Goal: Task Accomplishment & Management: Manage account settings

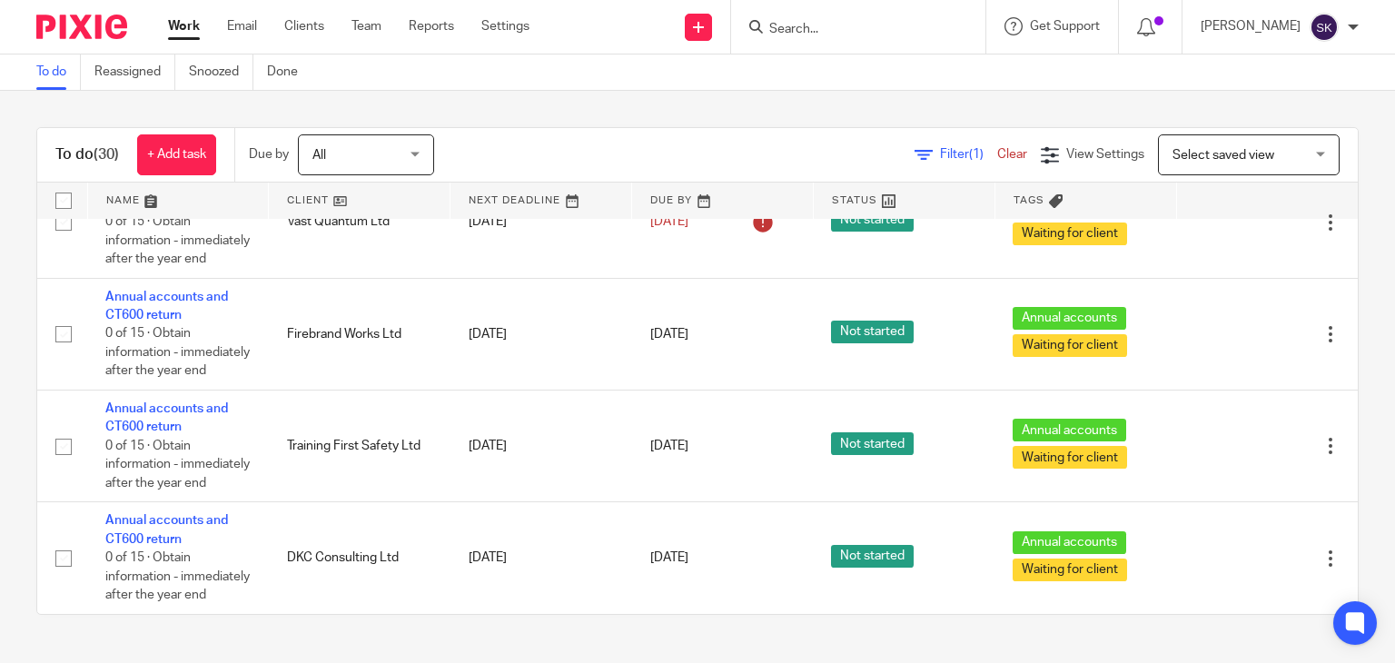
scroll to position [3176, 0]
click at [877, 41] on div at bounding box center [858, 27] width 254 height 54
click at [819, 33] on input "Search" at bounding box center [849, 30] width 163 height 16
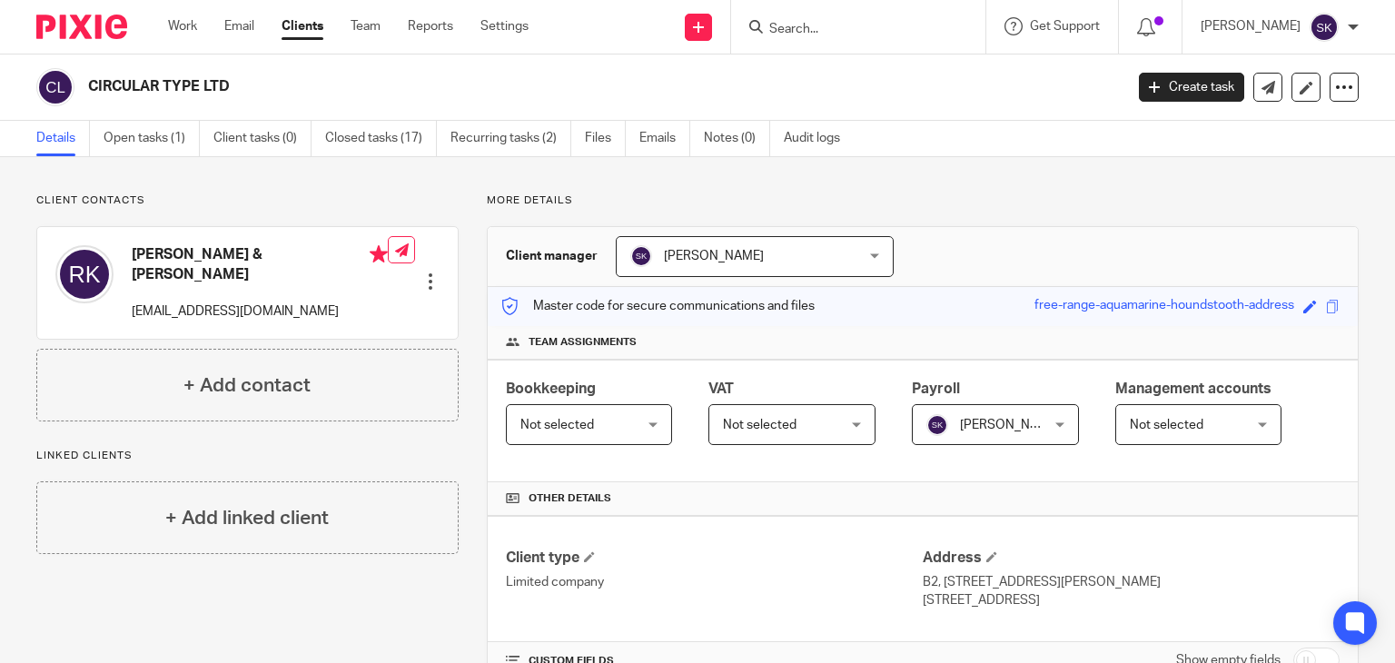
scroll to position [996, 0]
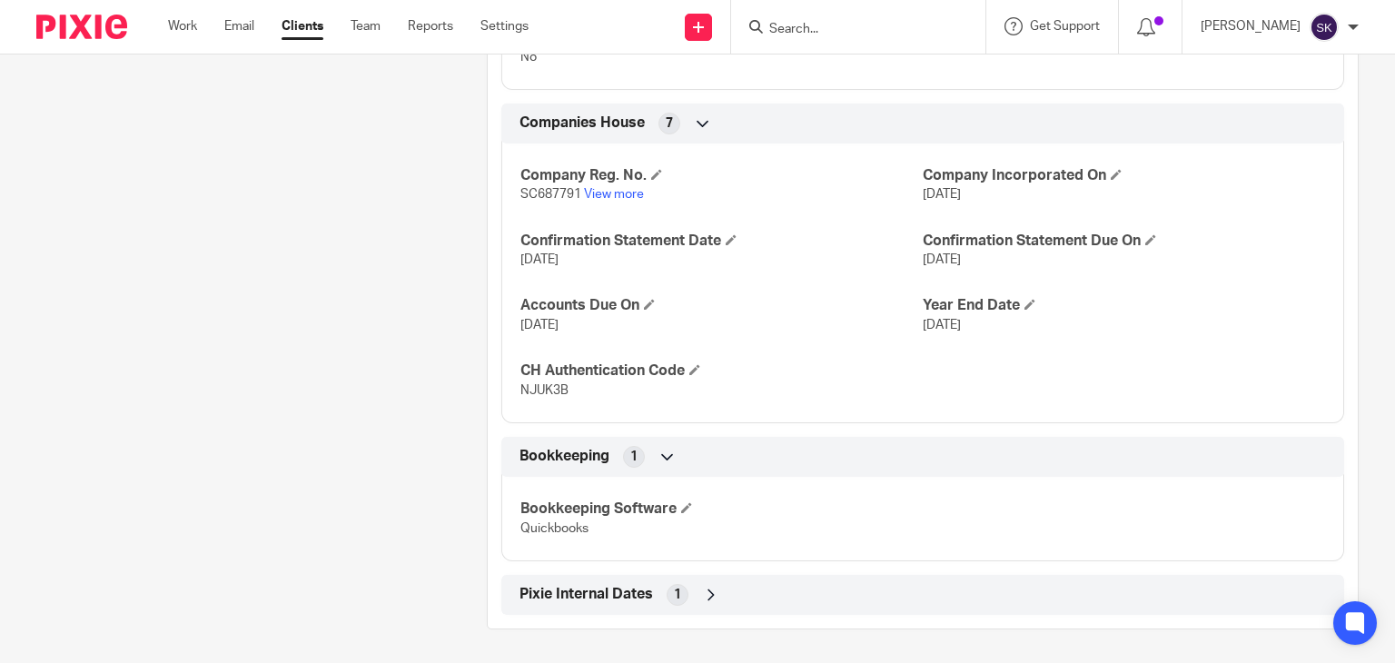
click at [823, 28] on input "Search" at bounding box center [849, 30] width 163 height 16
type input "arran est"
click at [906, 57] on link at bounding box center [917, 78] width 307 height 42
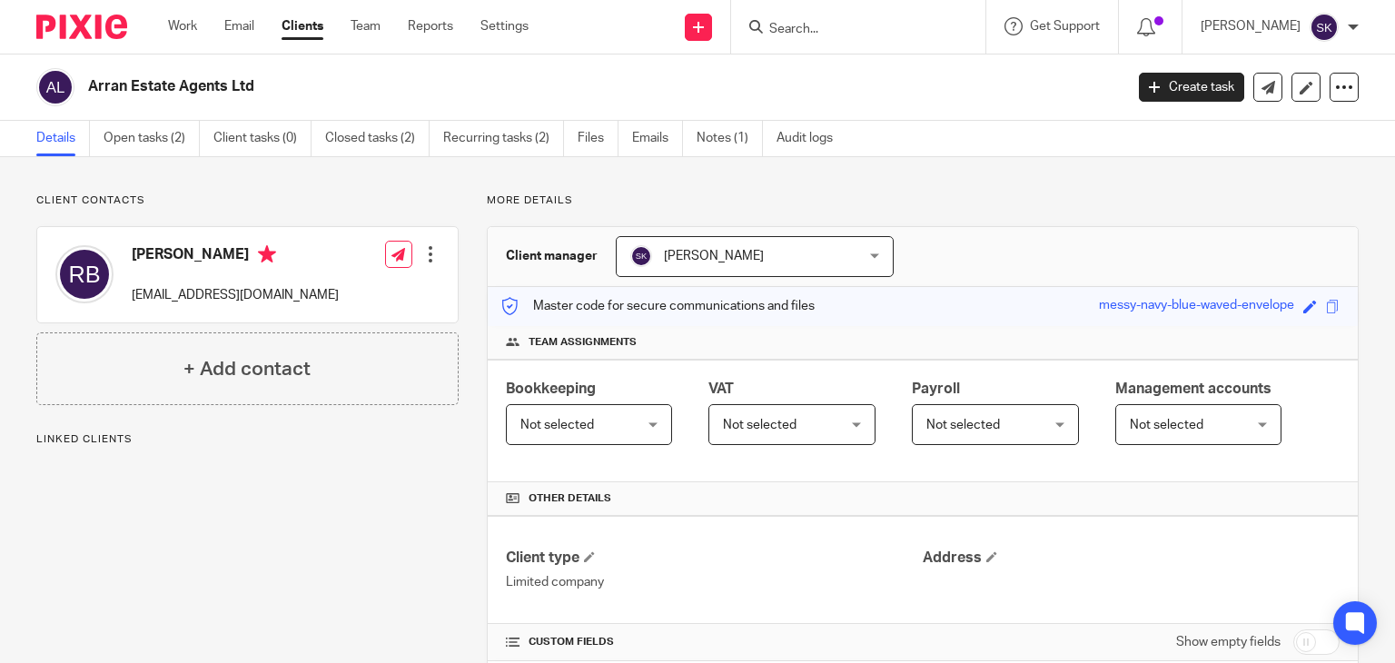
click at [159, 140] on link "Open tasks (2)" at bounding box center [152, 138] width 96 height 35
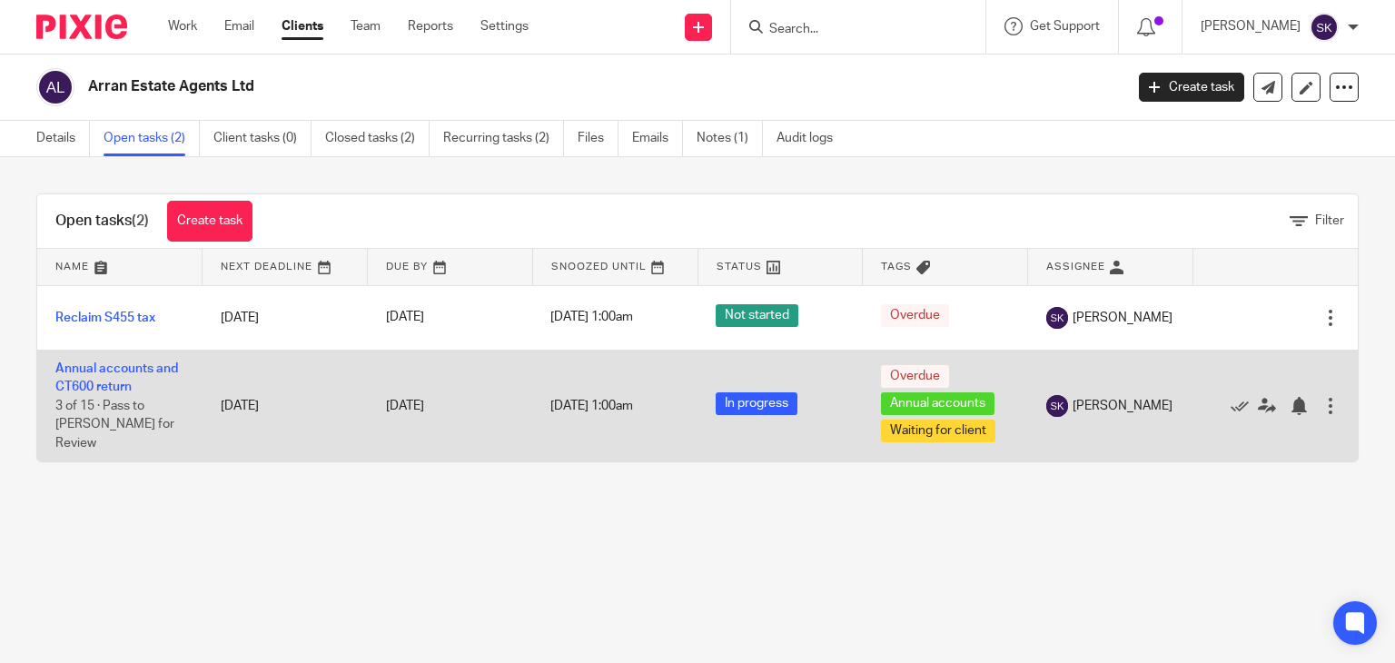
click at [135, 378] on td "Annual accounts and CT600 return 3 of 15 · Pass to Lorna for Review" at bounding box center [119, 406] width 165 height 112
click at [105, 381] on td "Annual accounts and CT600 return 3 of 15 · Pass to Lorna for Review" at bounding box center [119, 406] width 165 height 112
click at [113, 393] on link "Annual accounts and CT600 return" at bounding box center [116, 377] width 123 height 31
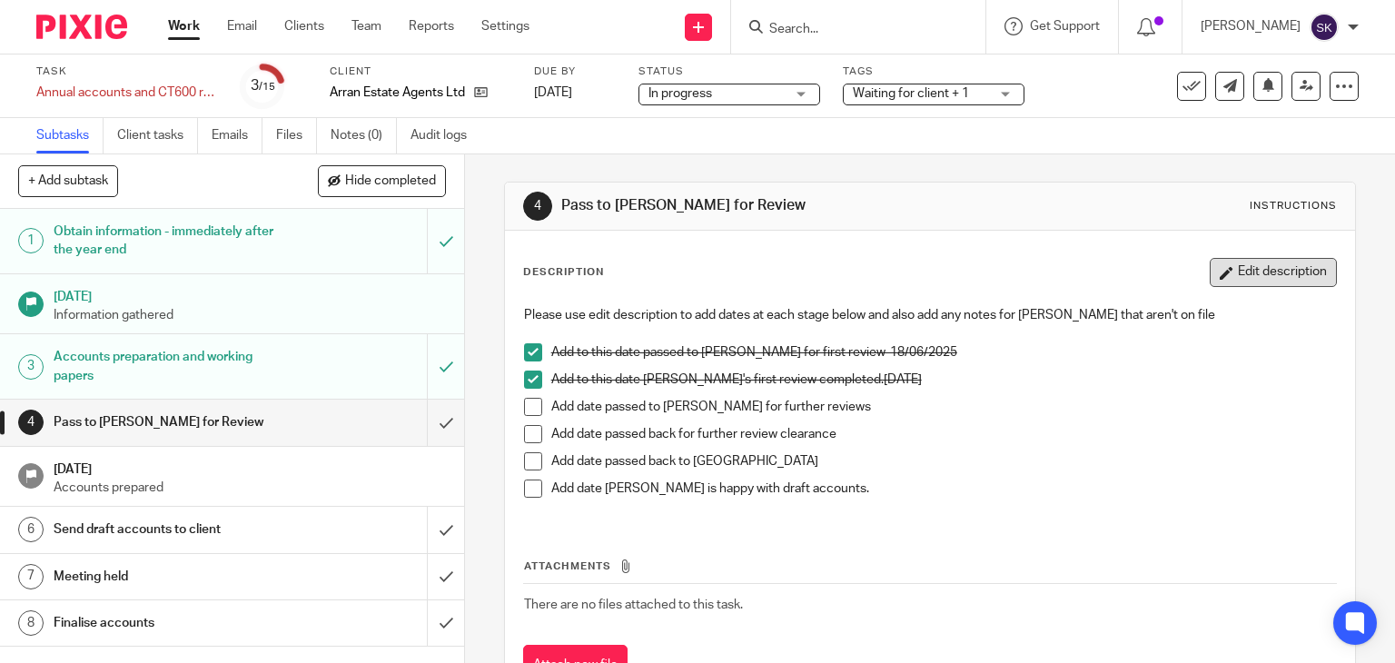
click at [1232, 278] on button "Edit description" at bounding box center [1273, 272] width 127 height 29
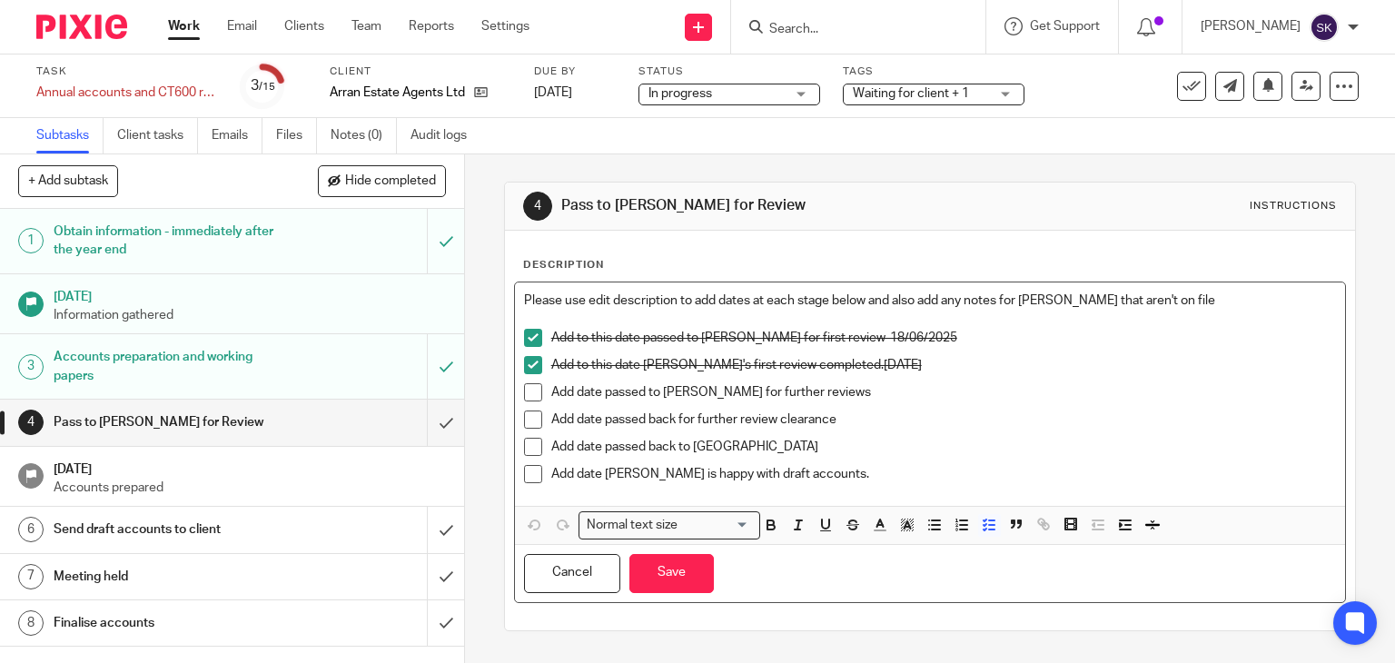
click at [815, 393] on p "Add date passed to Lorna for further reviews" at bounding box center [944, 392] width 786 height 18
click at [526, 395] on span at bounding box center [533, 392] width 18 height 18
click at [685, 572] on button "Save" at bounding box center [671, 573] width 84 height 39
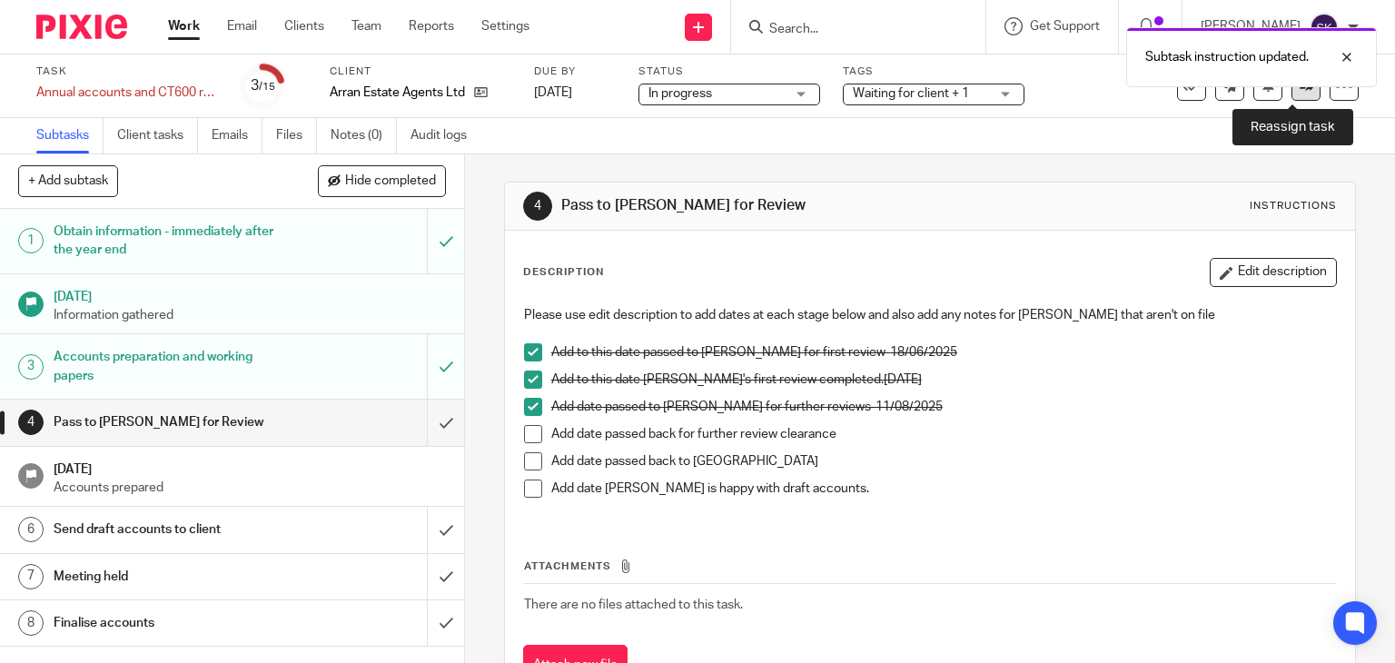
click at [1292, 98] on link at bounding box center [1306, 86] width 29 height 29
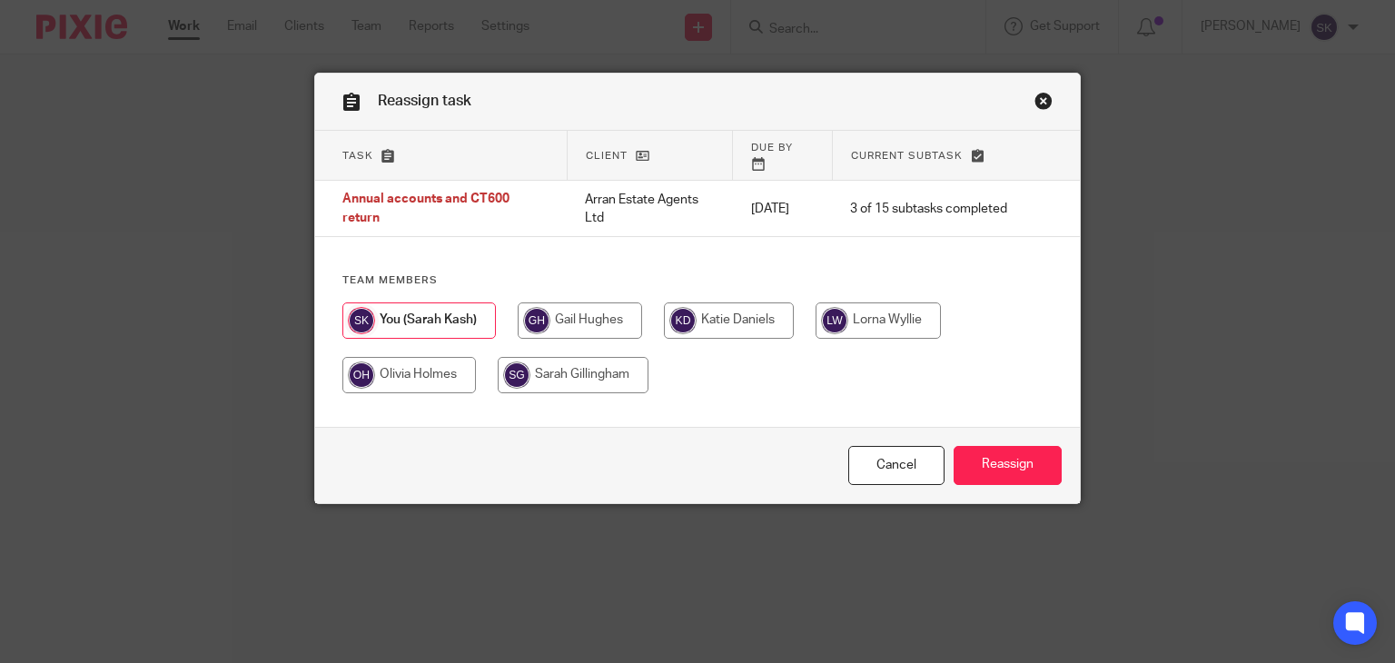
click at [879, 302] on input "radio" at bounding box center [878, 320] width 125 height 36
radio input "true"
click at [993, 444] on div "Cancel Reassign" at bounding box center [698, 465] width 766 height 76
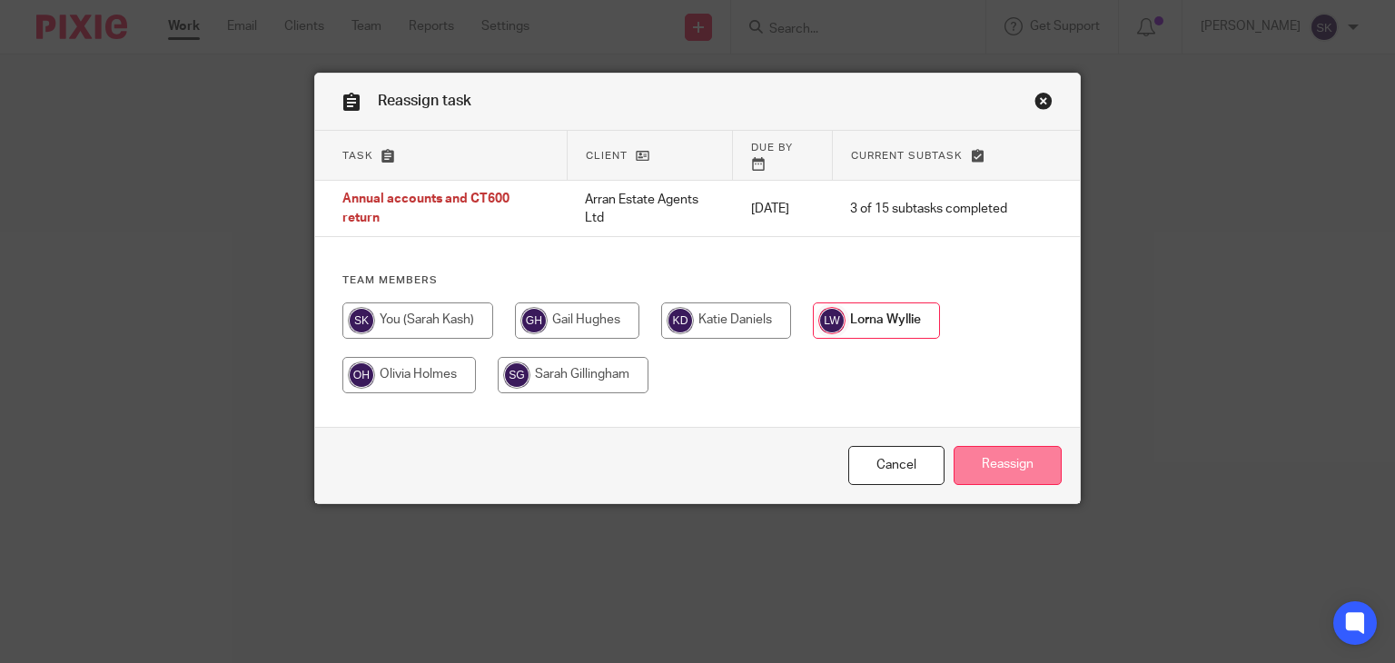
click at [994, 459] on input "Reassign" at bounding box center [1008, 465] width 108 height 39
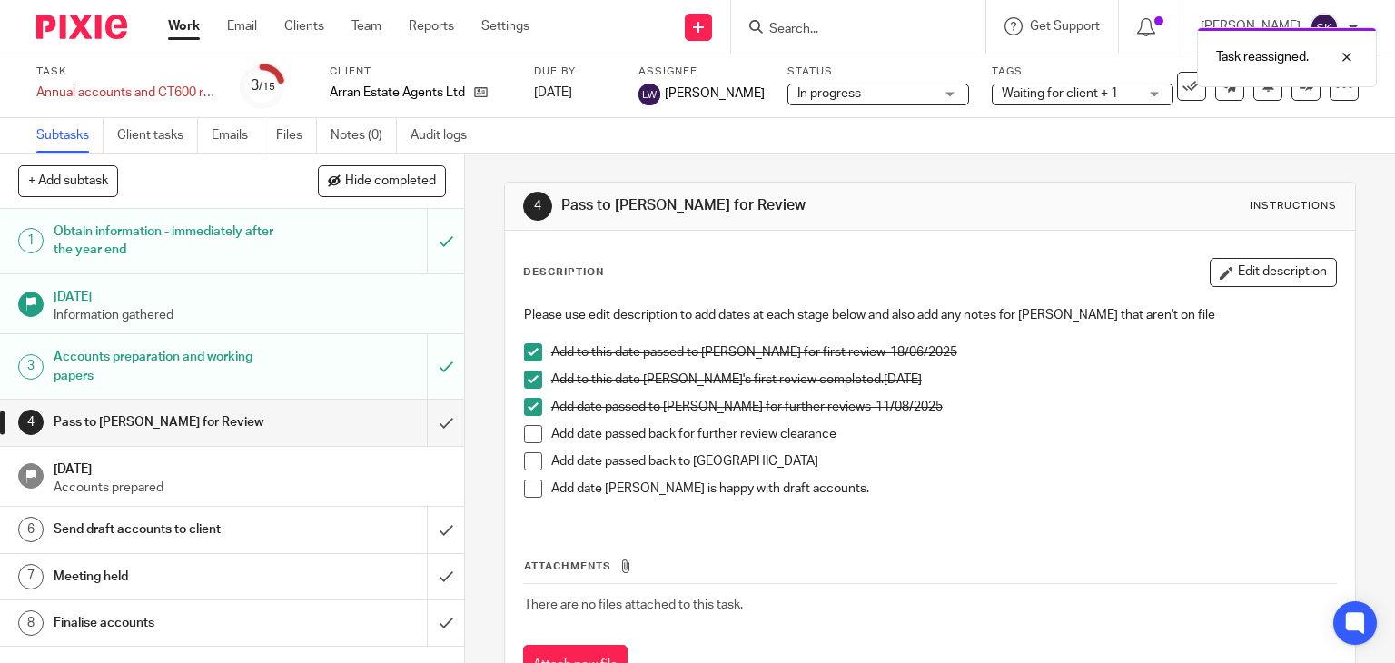
click at [821, 30] on div "Task reassigned." at bounding box center [1037, 52] width 679 height 69
click at [825, 29] on div "Task reassigned." at bounding box center [1037, 52] width 679 height 69
click at [831, 29] on div "Task reassigned." at bounding box center [1037, 52] width 679 height 69
click at [1345, 54] on div at bounding box center [1333, 57] width 49 height 22
click at [820, 22] on input "Search" at bounding box center [849, 30] width 163 height 16
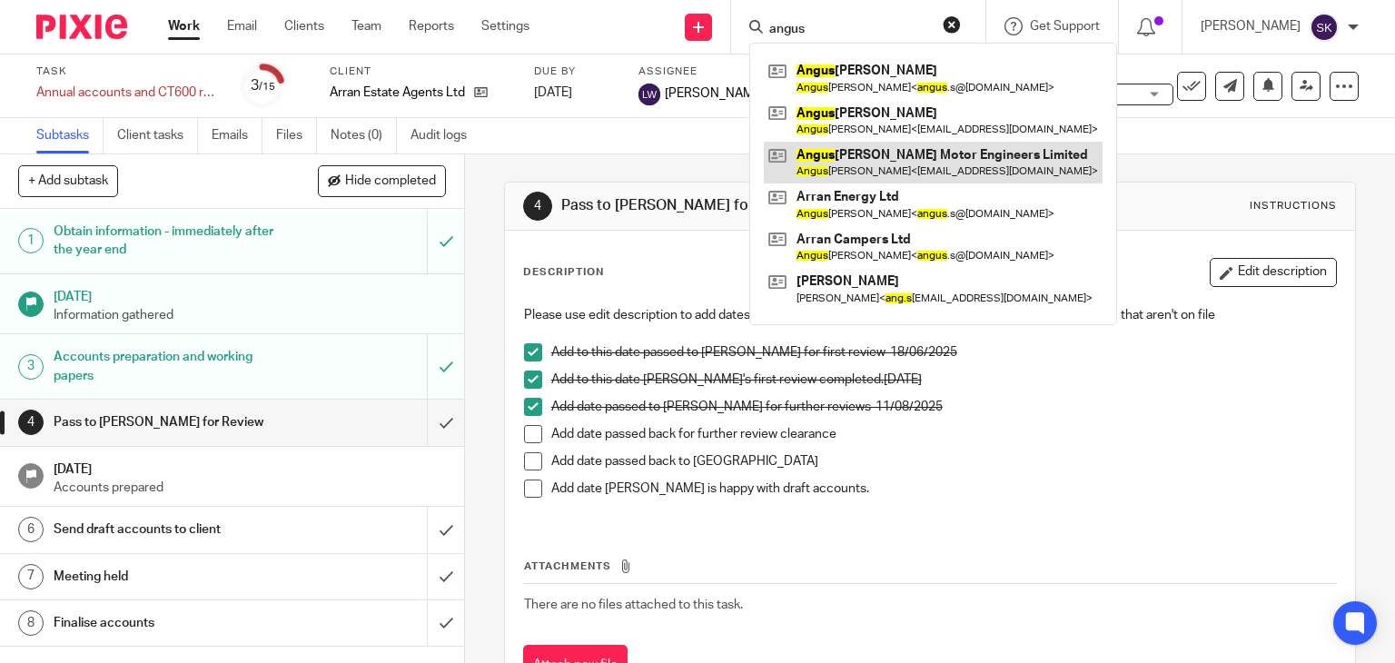
type input "angus"
click at [891, 153] on link at bounding box center [933, 163] width 339 height 42
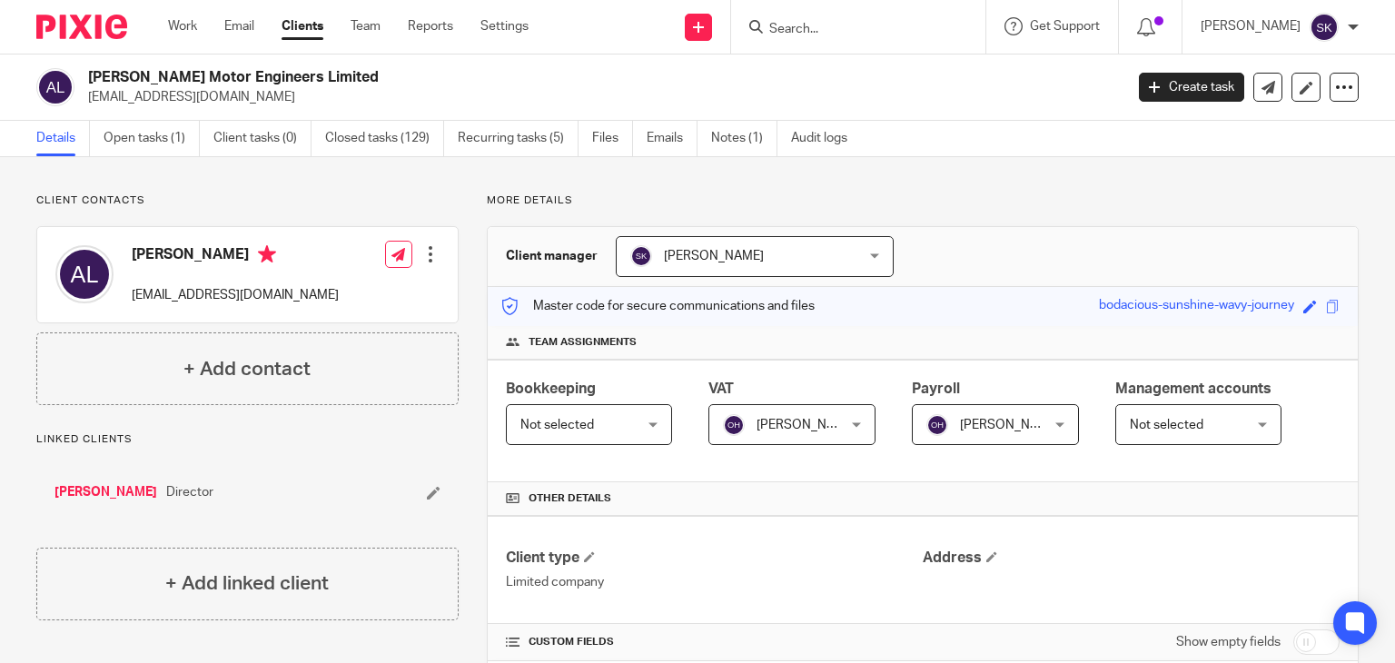
click at [1047, 85] on div "[PERSON_NAME] Motor Engineers Limited [EMAIL_ADDRESS][DOMAIN_NAME]" at bounding box center [600, 87] width 1024 height 38
